Goal: Transaction & Acquisition: Purchase product/service

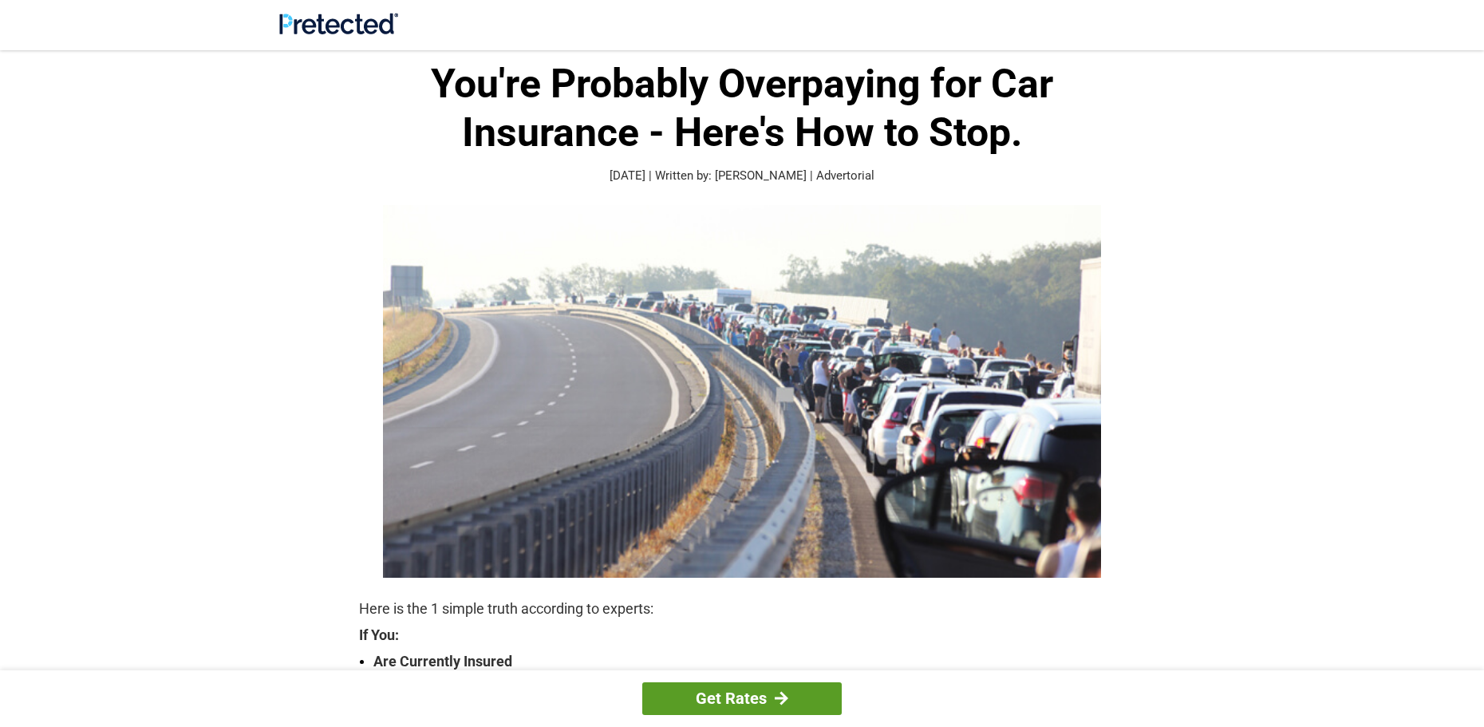
click at [711, 701] on link "Get Rates" at bounding box center [742, 698] width 200 height 33
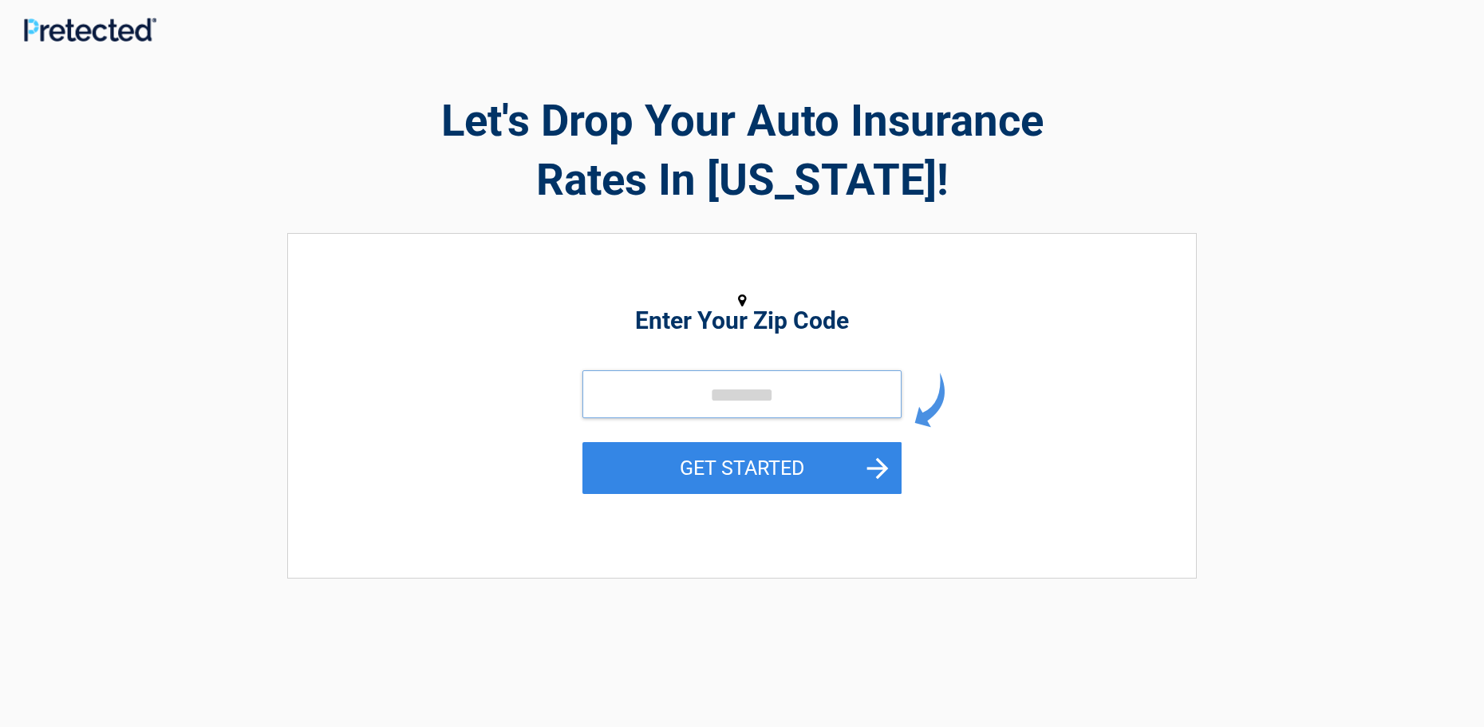
click at [594, 394] on input "tel" at bounding box center [742, 394] width 319 height 48
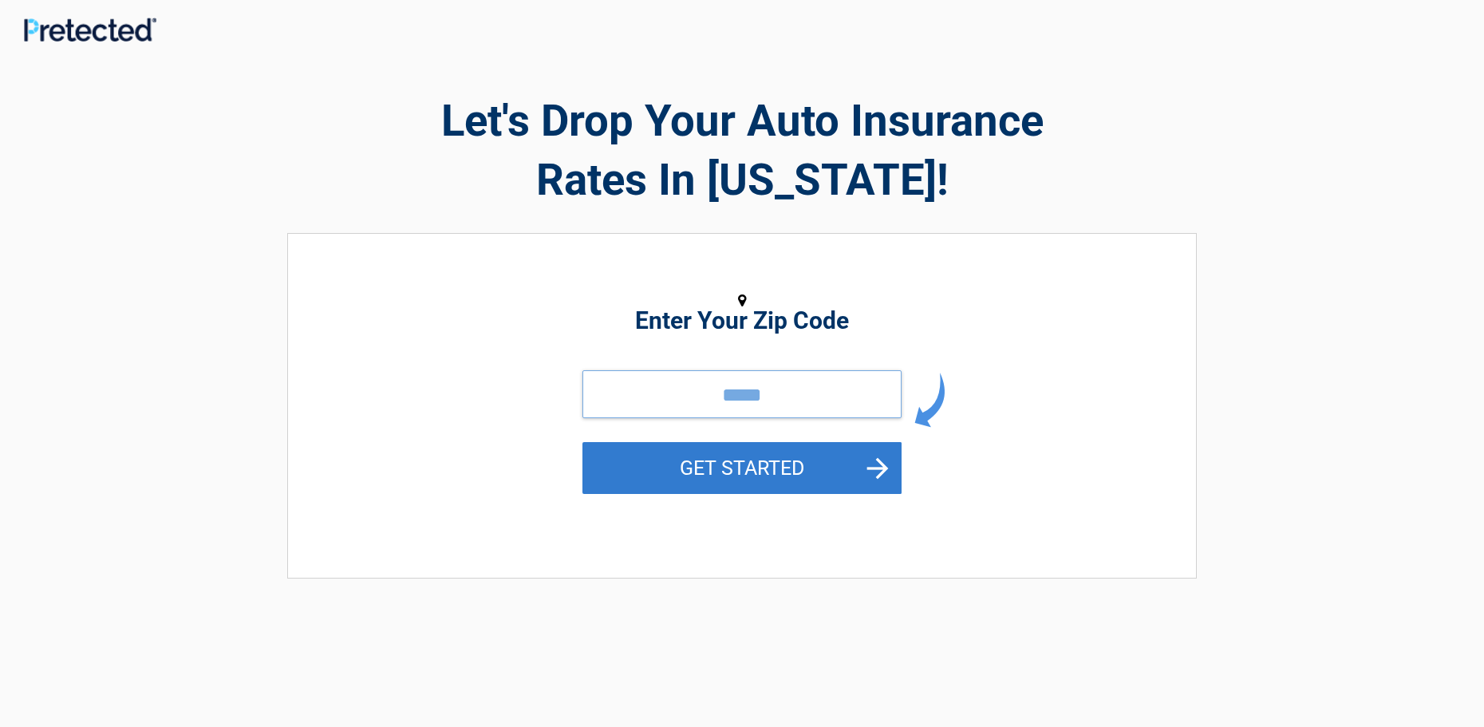
type input "*****"
click at [658, 452] on button "GET STARTED" at bounding box center [742, 468] width 319 height 52
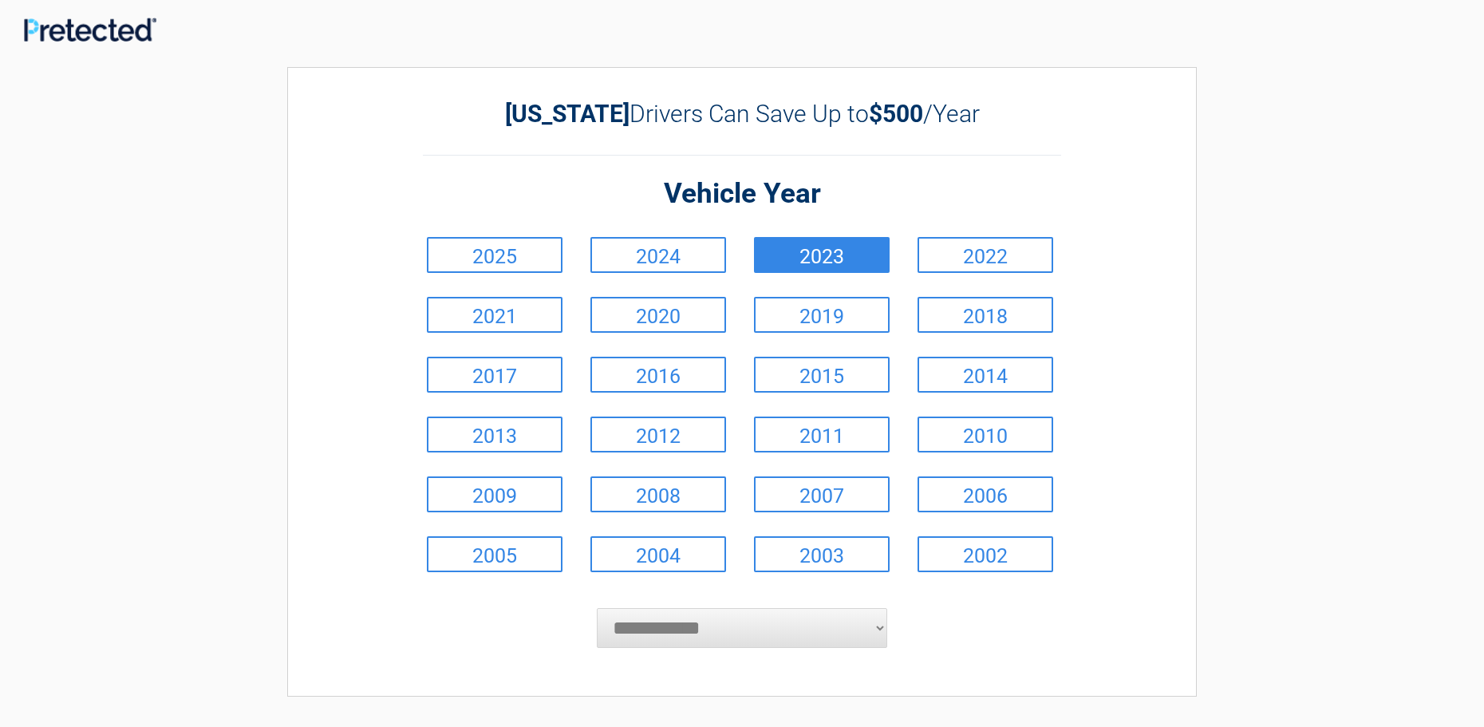
click at [847, 249] on link "2023" at bounding box center [822, 255] width 136 height 36
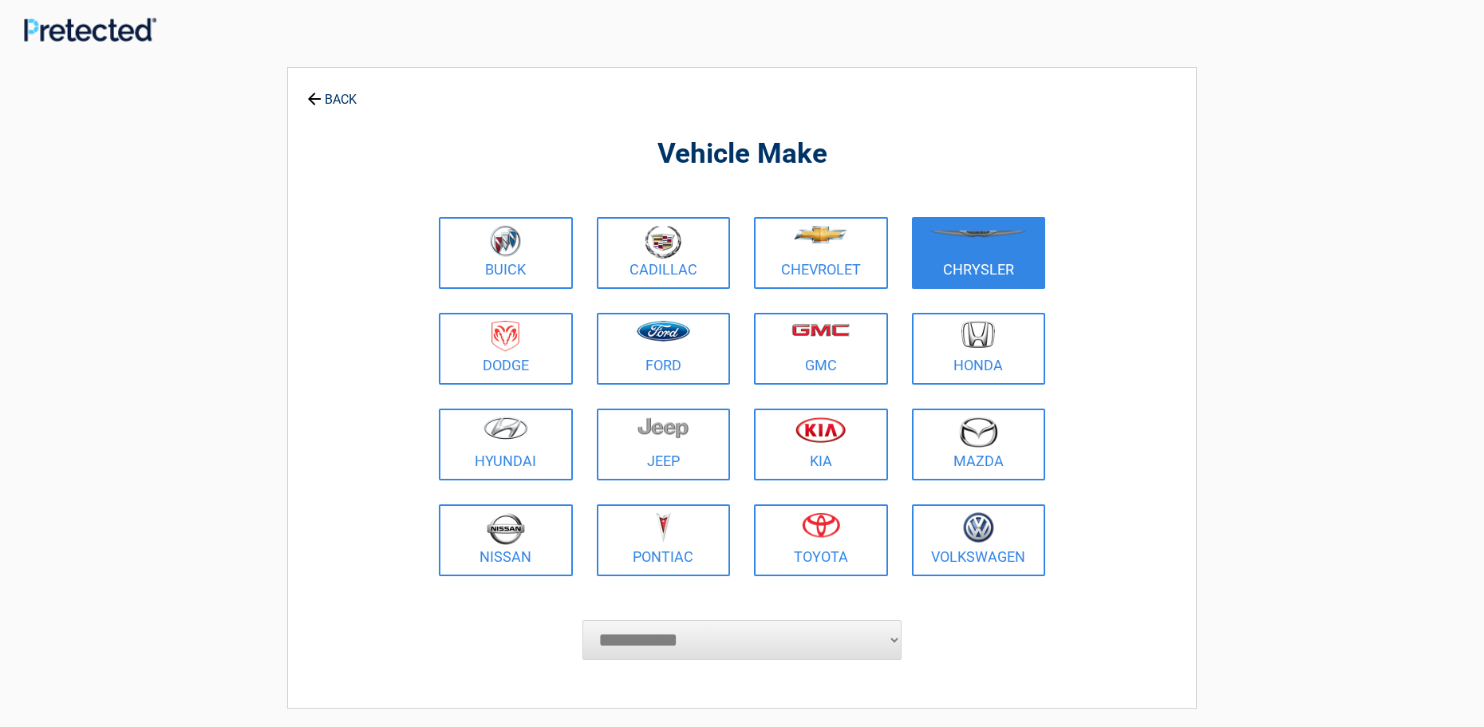
click at [946, 264] on link "Chrysler" at bounding box center [979, 253] width 134 height 72
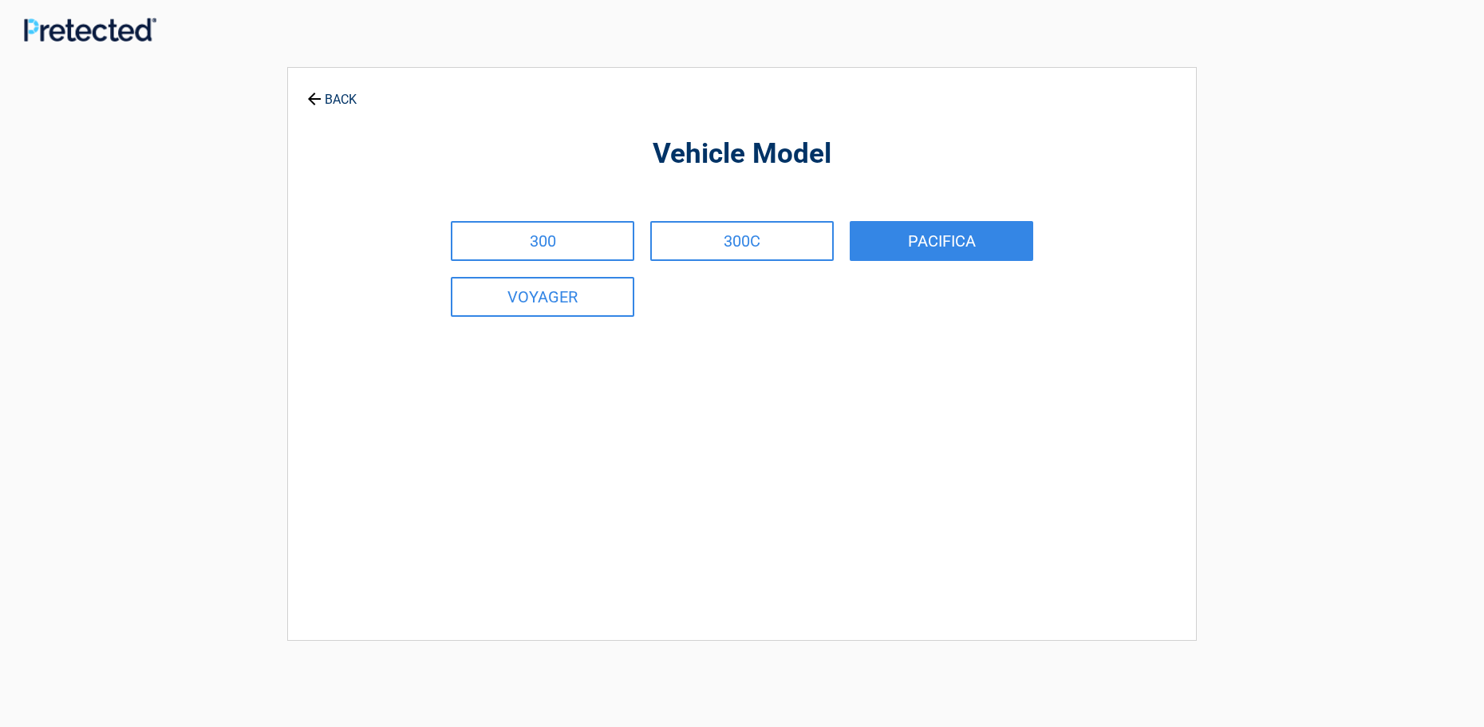
click at [937, 237] on link "PACIFICA" at bounding box center [942, 241] width 184 height 40
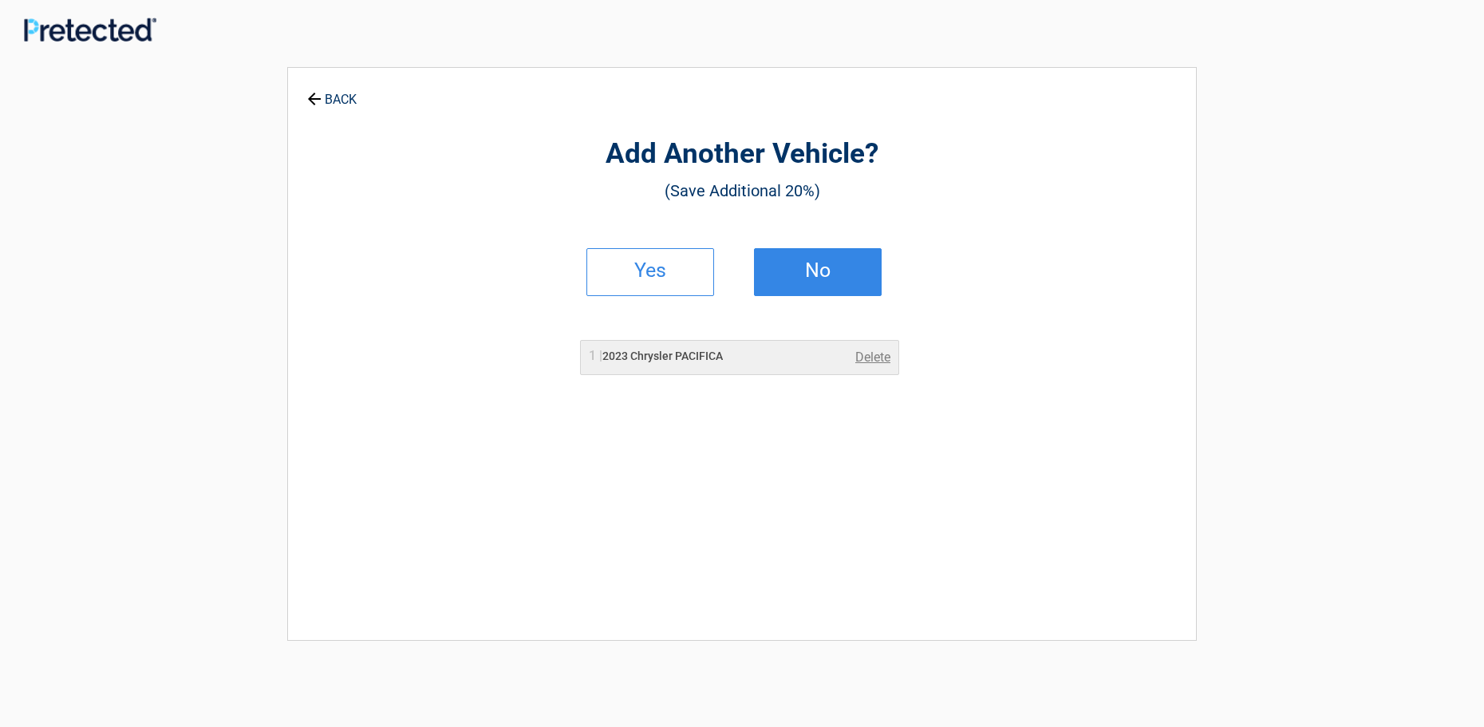
click at [807, 265] on h2 "No" at bounding box center [818, 270] width 94 height 11
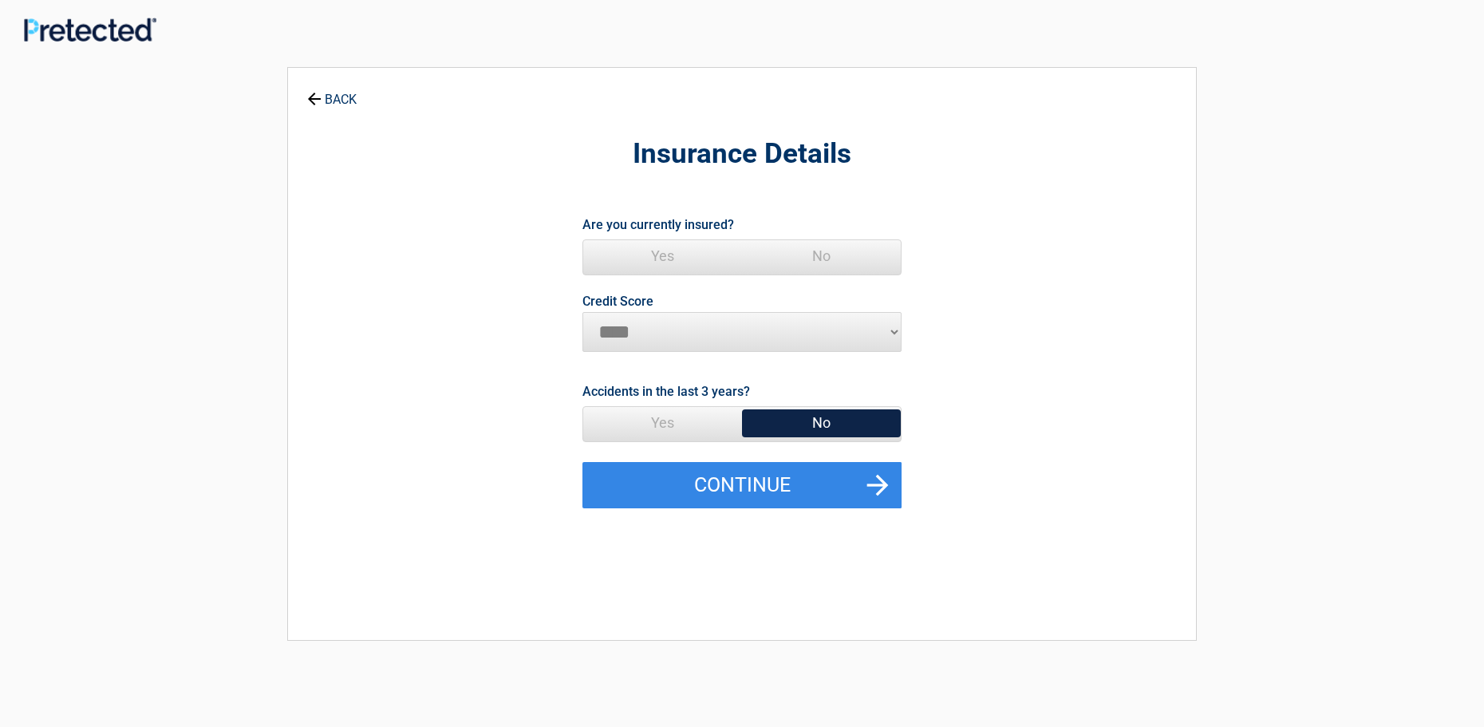
click at [823, 259] on span "No" at bounding box center [821, 256] width 159 height 32
click at [704, 419] on span "Yes" at bounding box center [662, 423] width 159 height 32
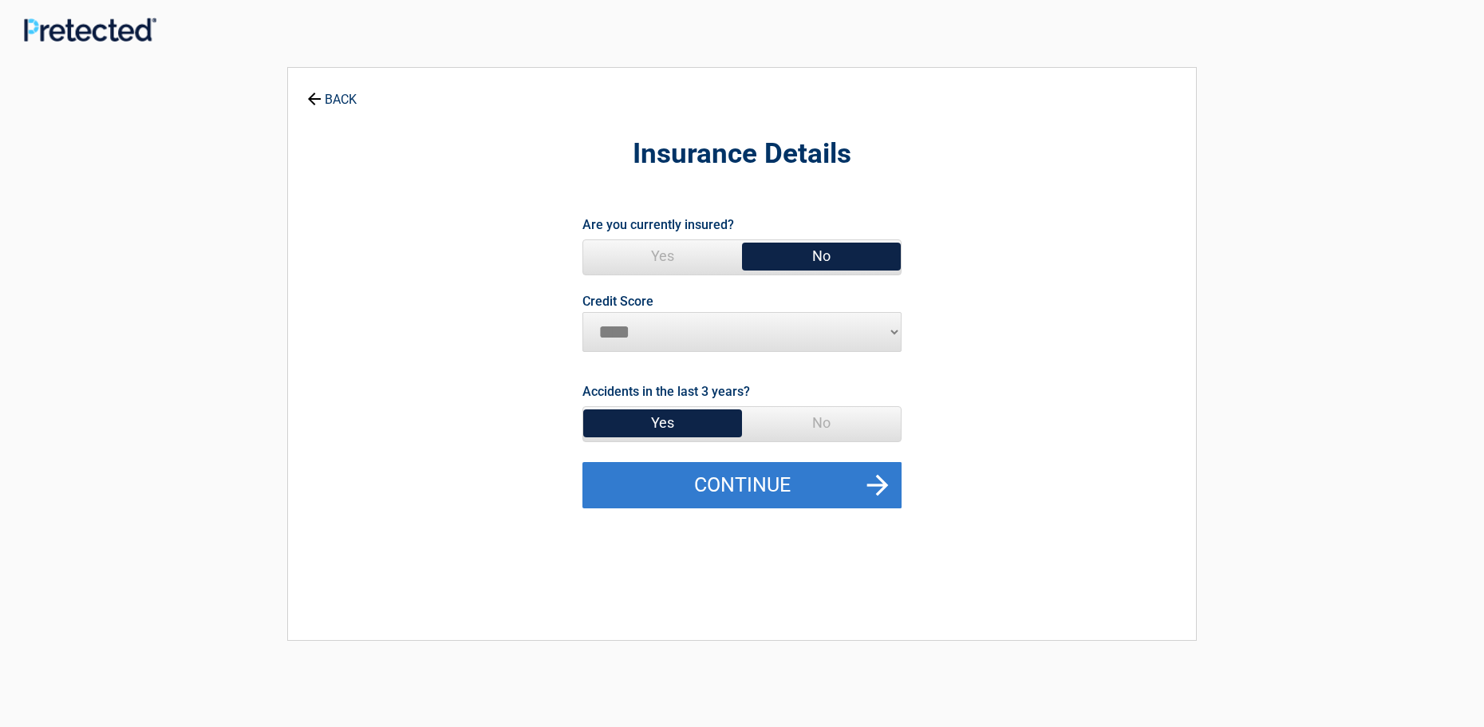
click at [749, 483] on button "Continue" at bounding box center [742, 485] width 319 height 46
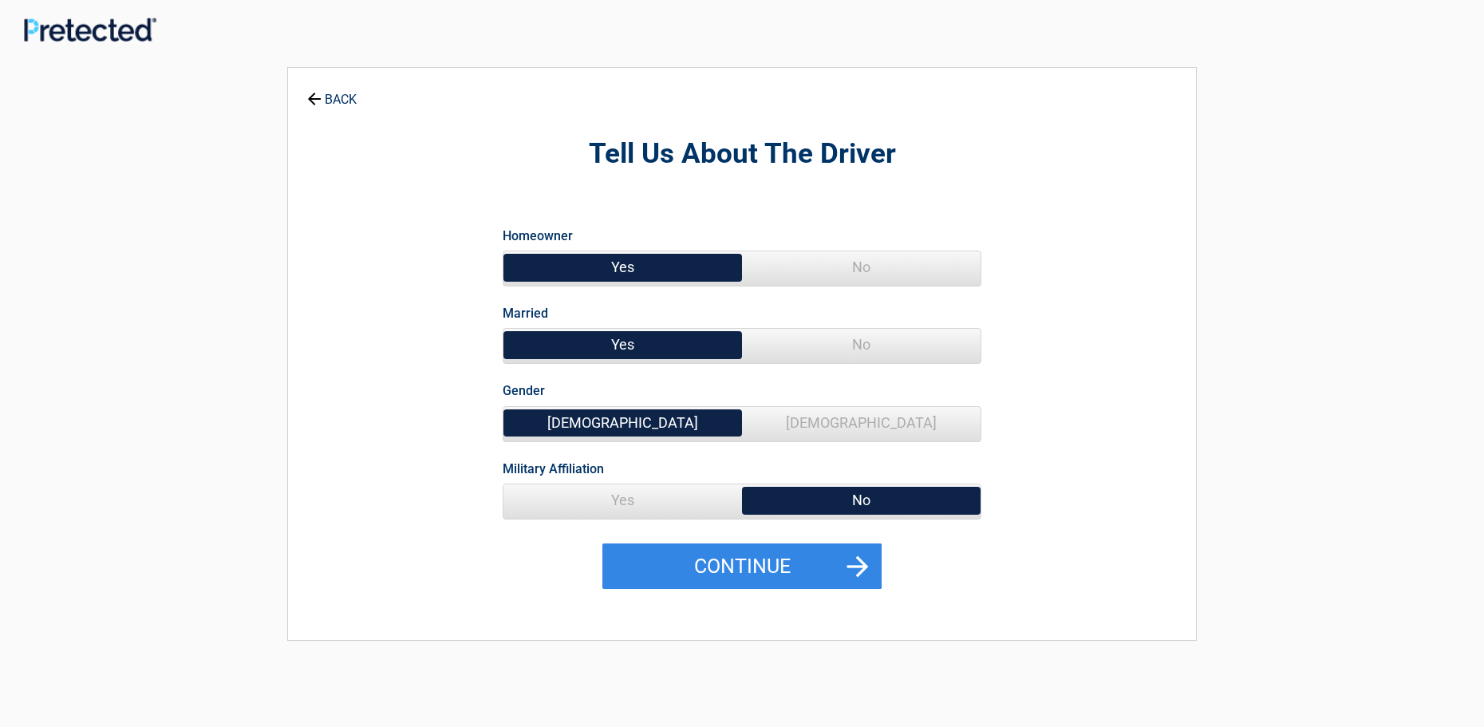
click at [885, 347] on span "No" at bounding box center [861, 345] width 239 height 32
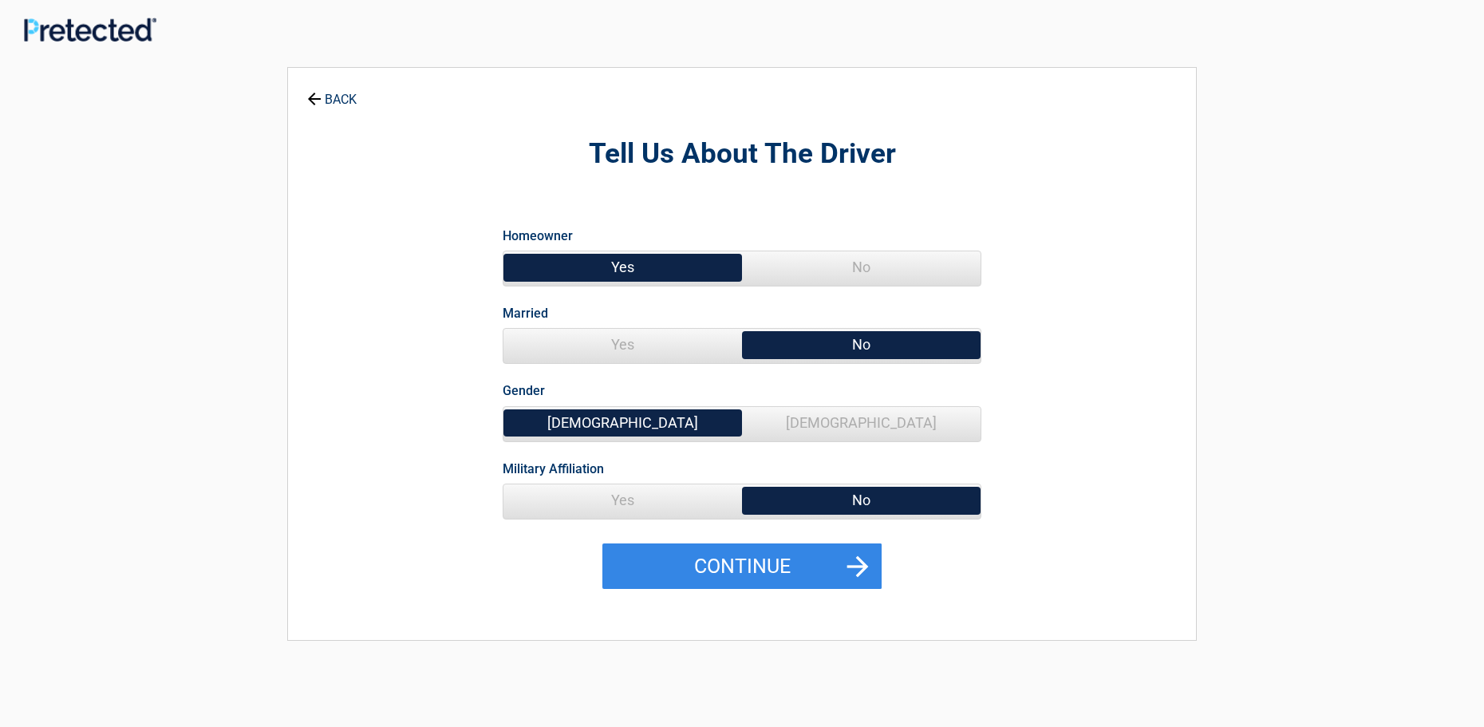
click at [854, 425] on span "[DEMOGRAPHIC_DATA]" at bounding box center [861, 423] width 239 height 32
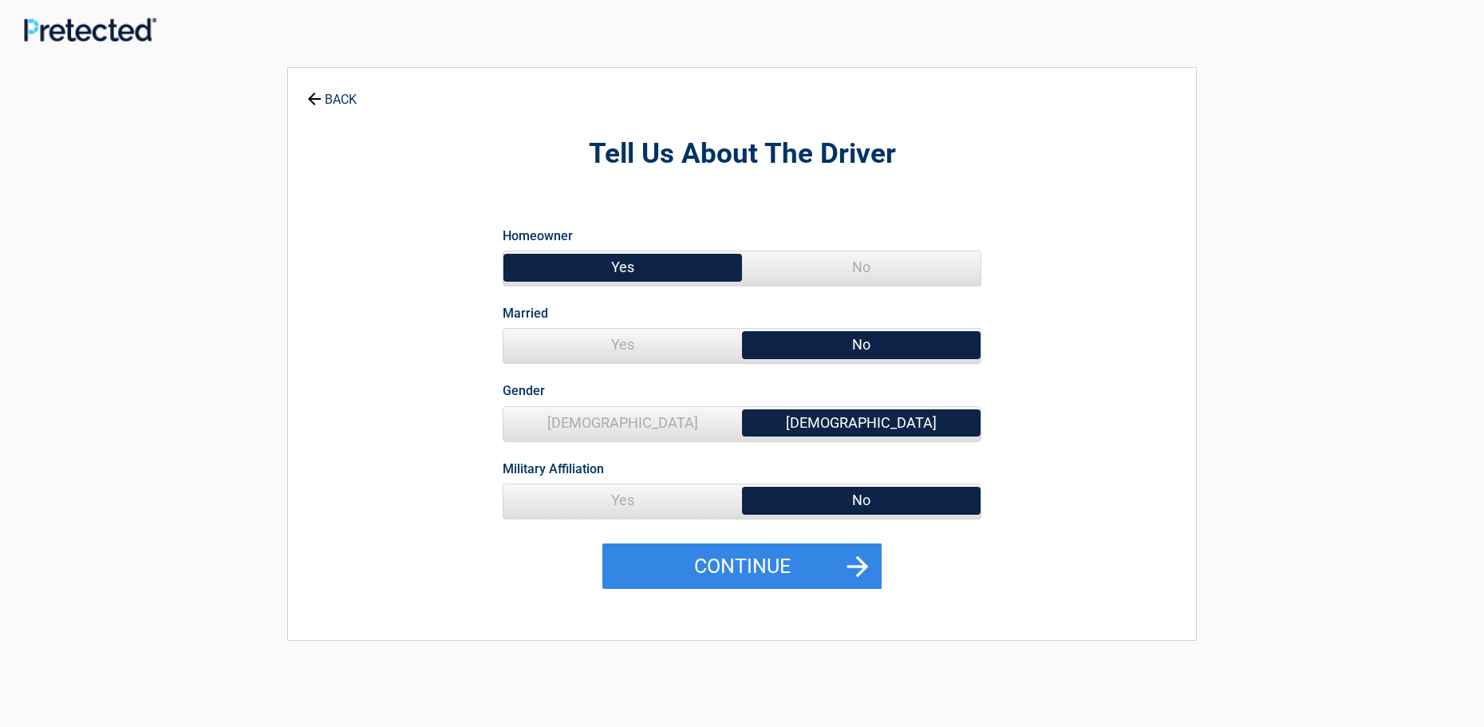
click at [859, 496] on span "No" at bounding box center [861, 500] width 239 height 32
click at [814, 555] on button "Continue" at bounding box center [742, 566] width 279 height 46
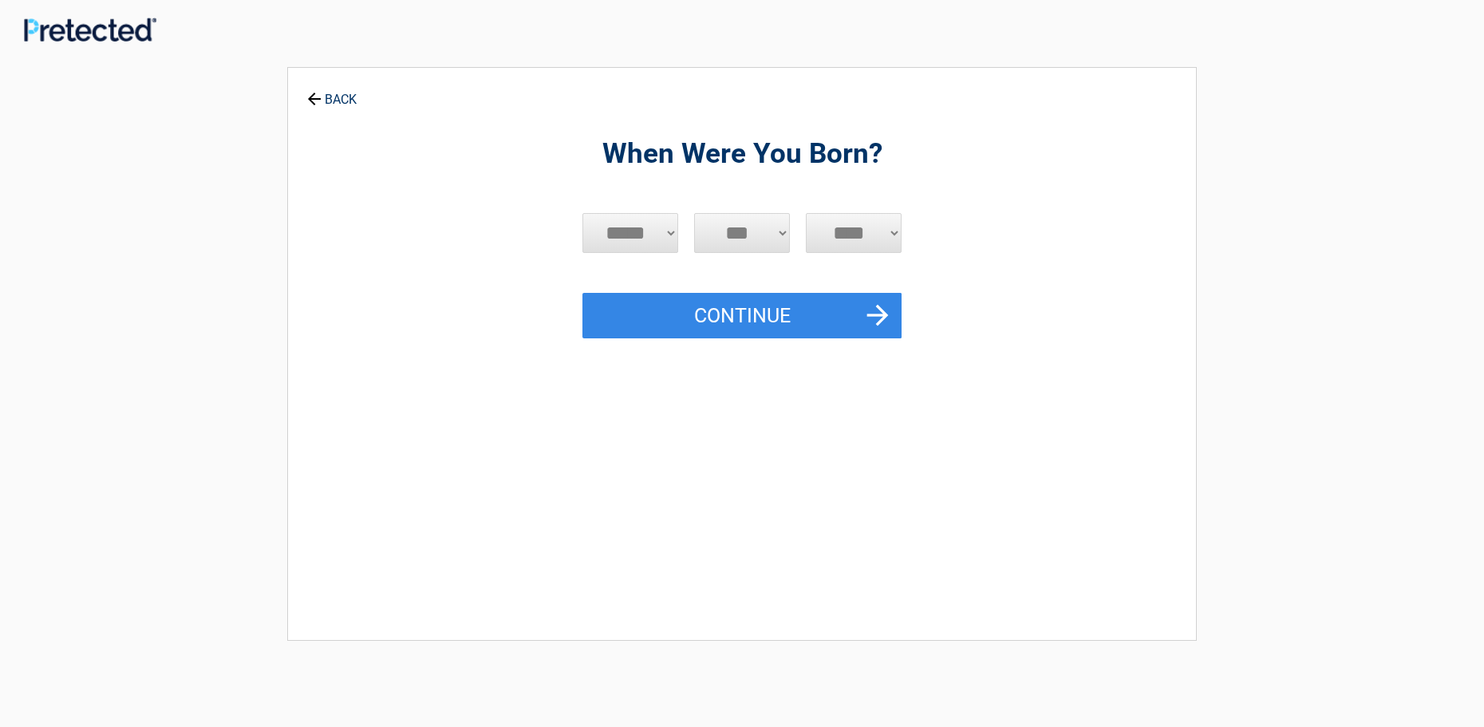
click at [672, 235] on select "***** *** *** *** *** *** *** *** *** *** *** *** ***" at bounding box center [631, 233] width 96 height 40
